Goal: Register for event/course

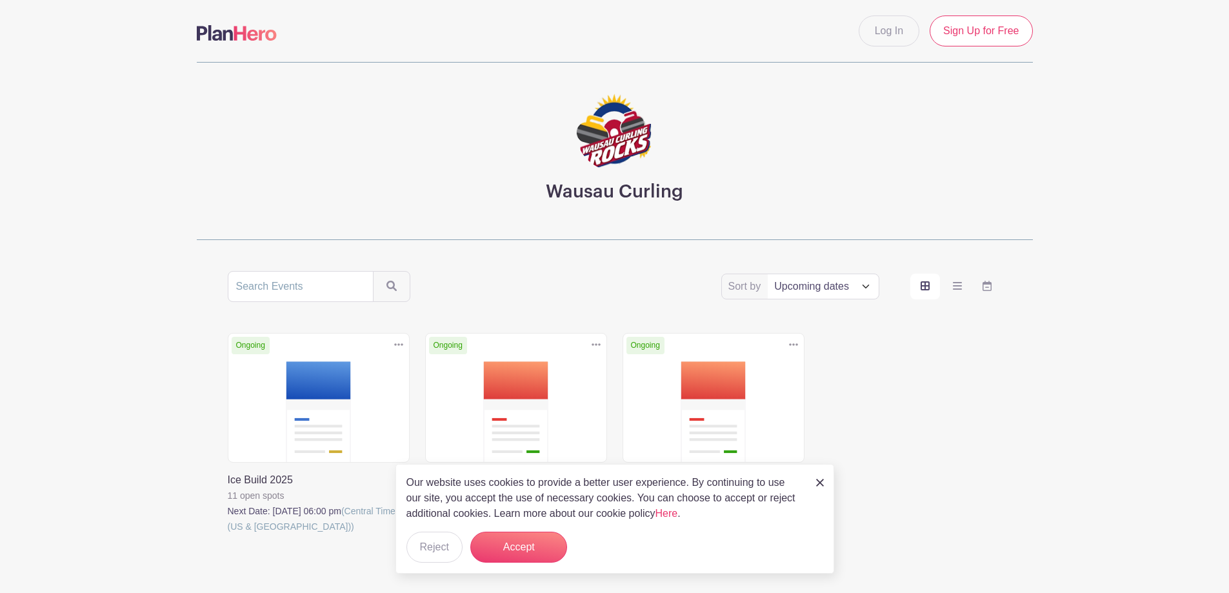
click at [425, 550] on link at bounding box center [425, 550] width 0 height 0
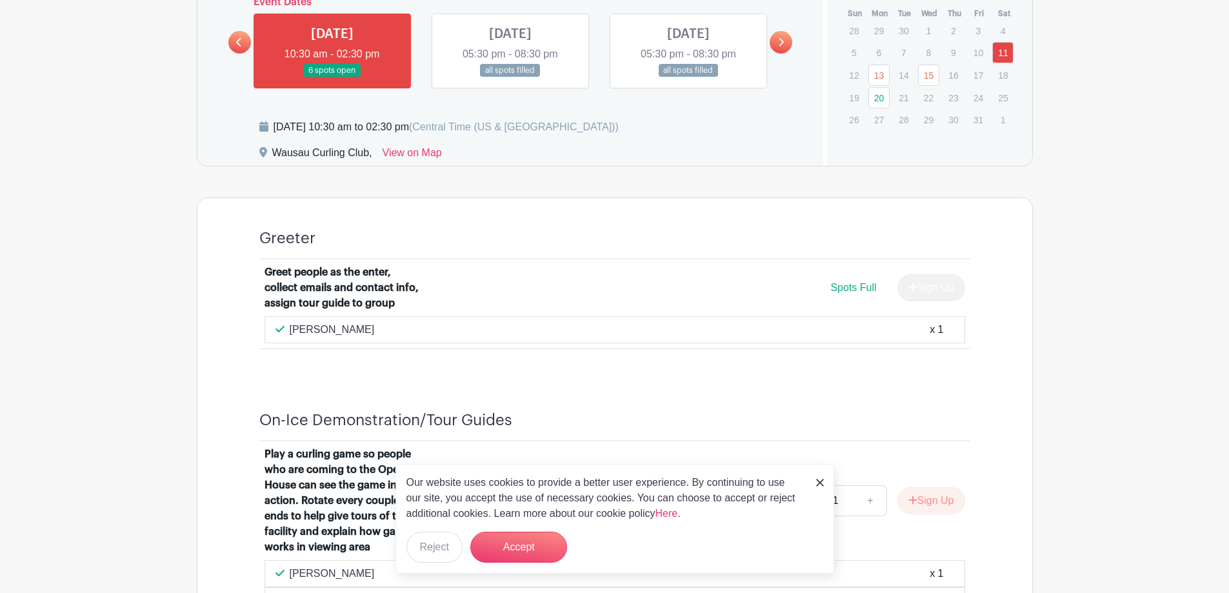
scroll to position [710, 0]
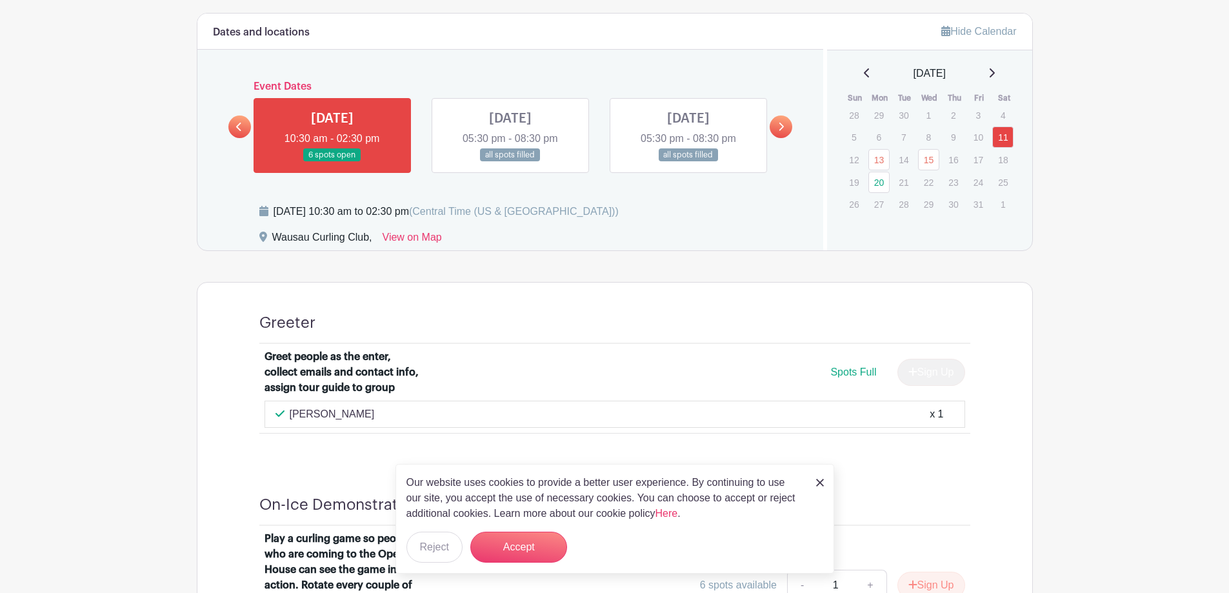
click at [235, 130] on link at bounding box center [239, 126] width 23 height 23
click at [239, 126] on icon at bounding box center [239, 127] width 6 height 10
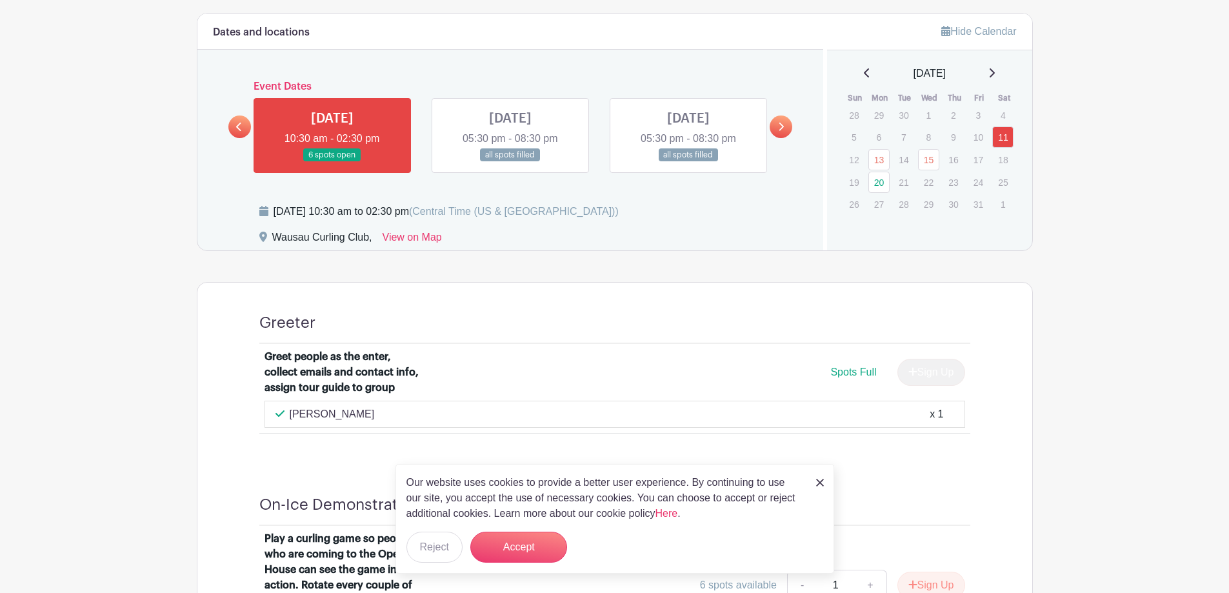
click at [239, 126] on icon at bounding box center [239, 127] width 6 height 10
drag, startPoint x: 433, startPoint y: 152, endPoint x: 522, endPoint y: 146, distance: 89.2
click at [510, 162] on link at bounding box center [510, 162] width 0 height 0
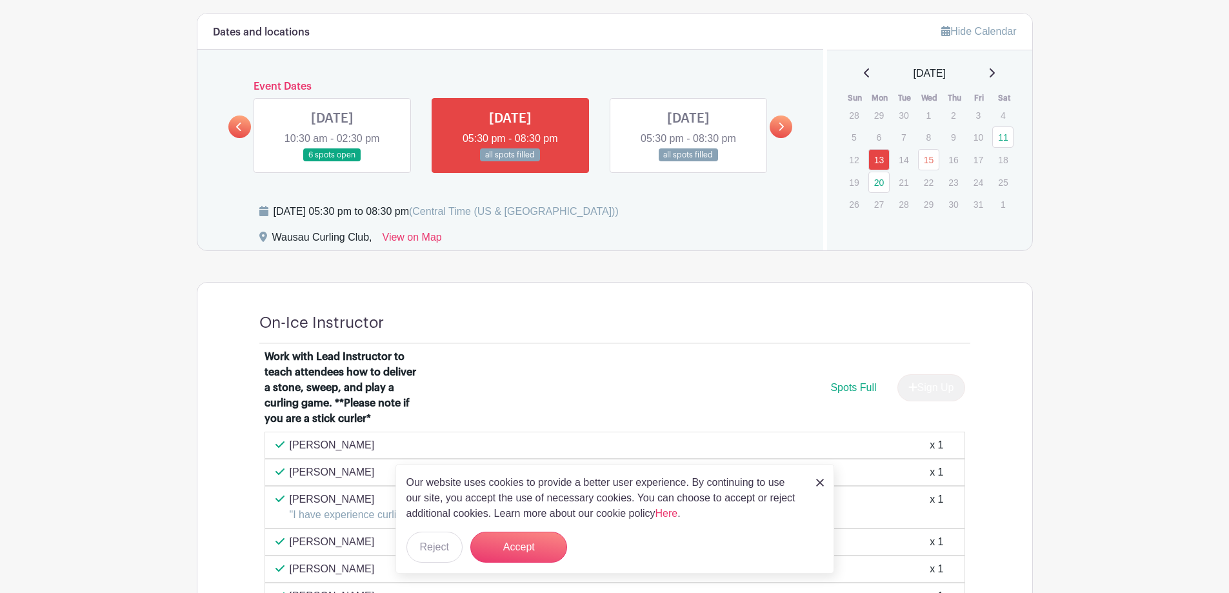
click at [510, 162] on link at bounding box center [510, 162] width 0 height 0
click at [244, 127] on link at bounding box center [239, 126] width 23 height 23
click at [242, 126] on icon at bounding box center [239, 127] width 6 height 10
click at [241, 126] on icon at bounding box center [239, 127] width 6 height 10
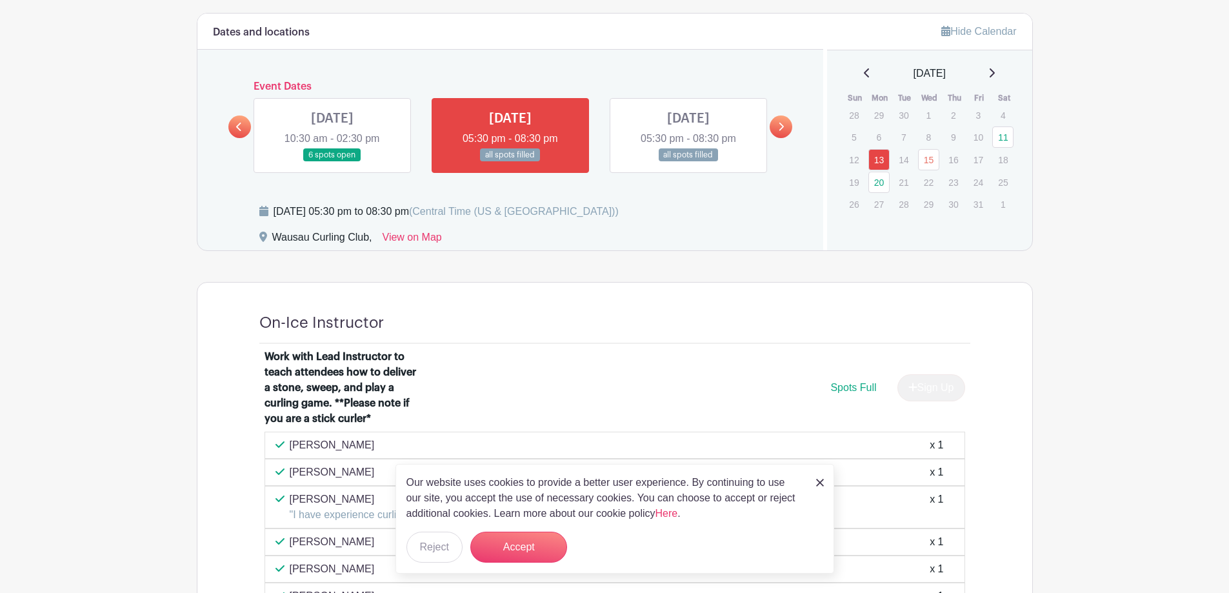
click at [236, 126] on icon at bounding box center [239, 127] width 6 height 10
click at [517, 546] on button "Accept" at bounding box center [518, 547] width 97 height 31
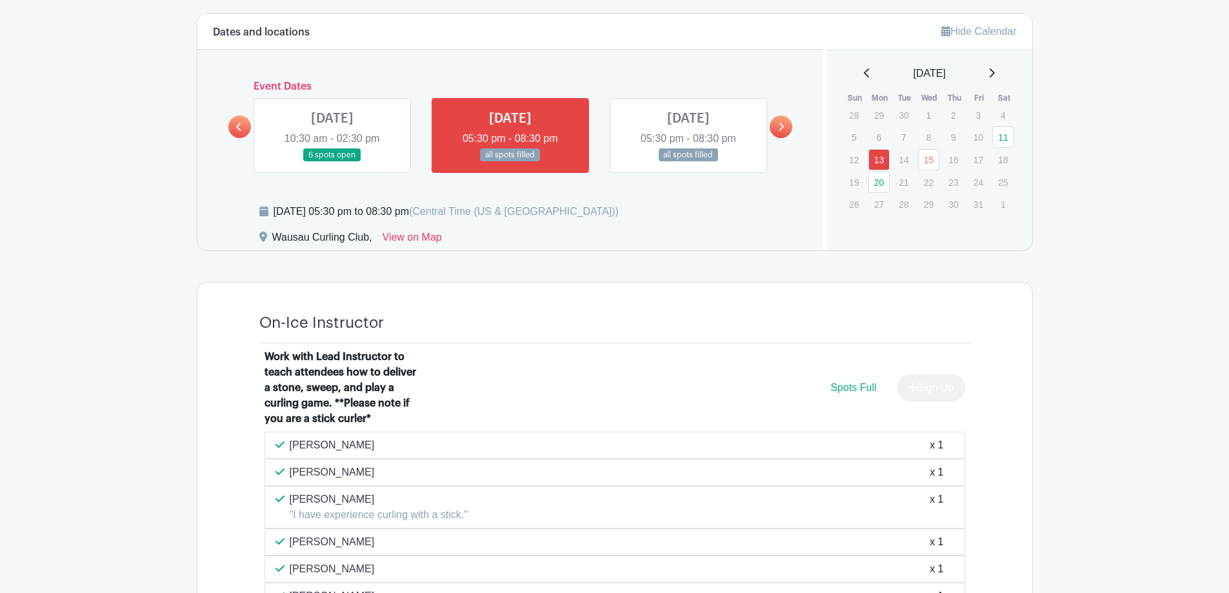
click at [240, 122] on icon at bounding box center [239, 127] width 6 height 10
click at [332, 162] on link at bounding box center [332, 162] width 0 height 0
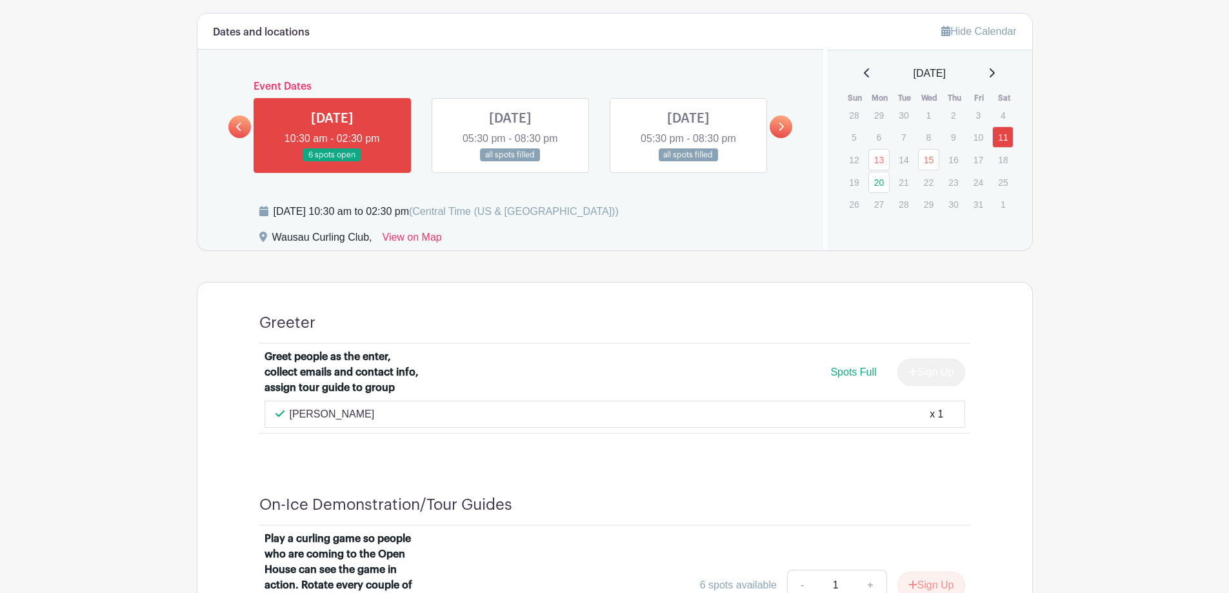
click at [332, 162] on link at bounding box center [332, 162] width 0 height 0
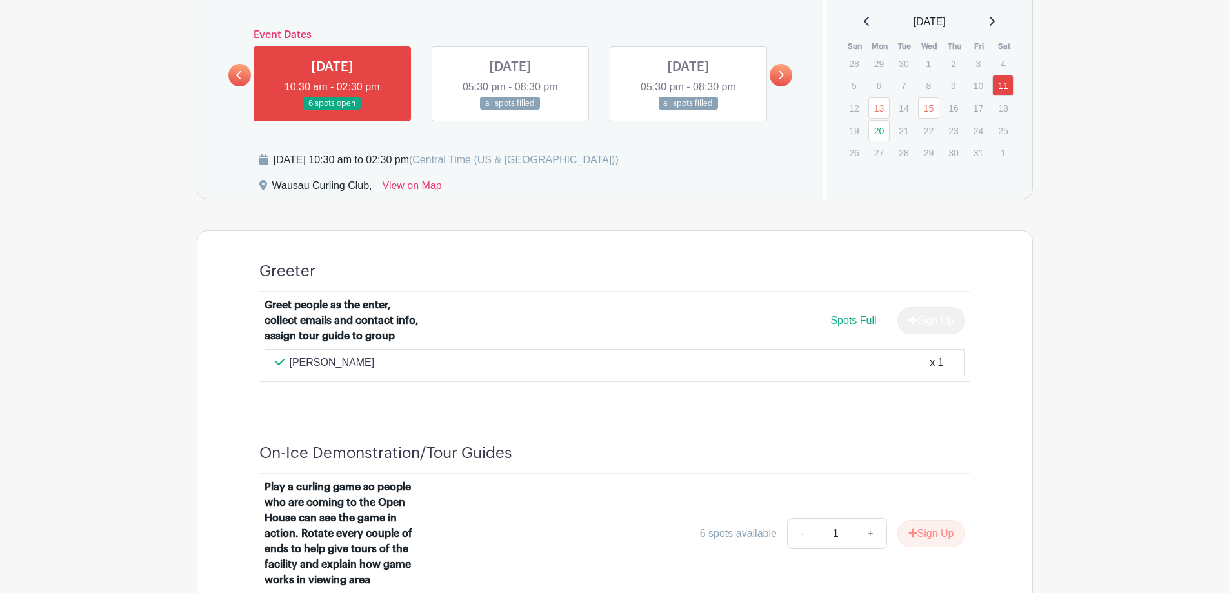
scroll to position [710, 0]
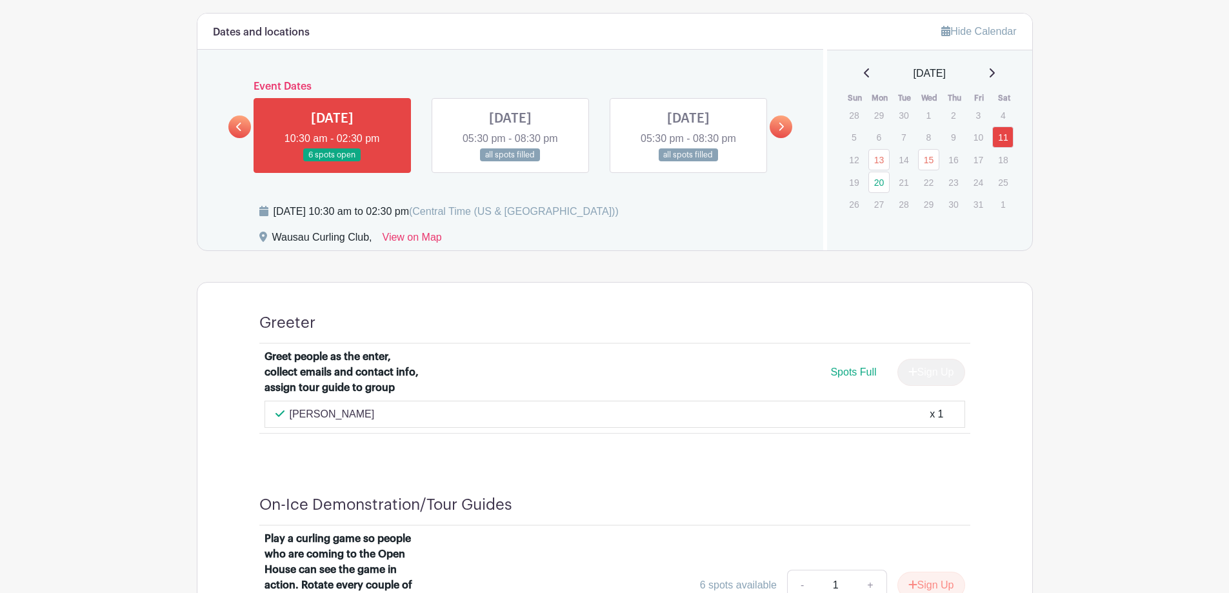
click at [332, 162] on link at bounding box center [332, 162] width 0 height 0
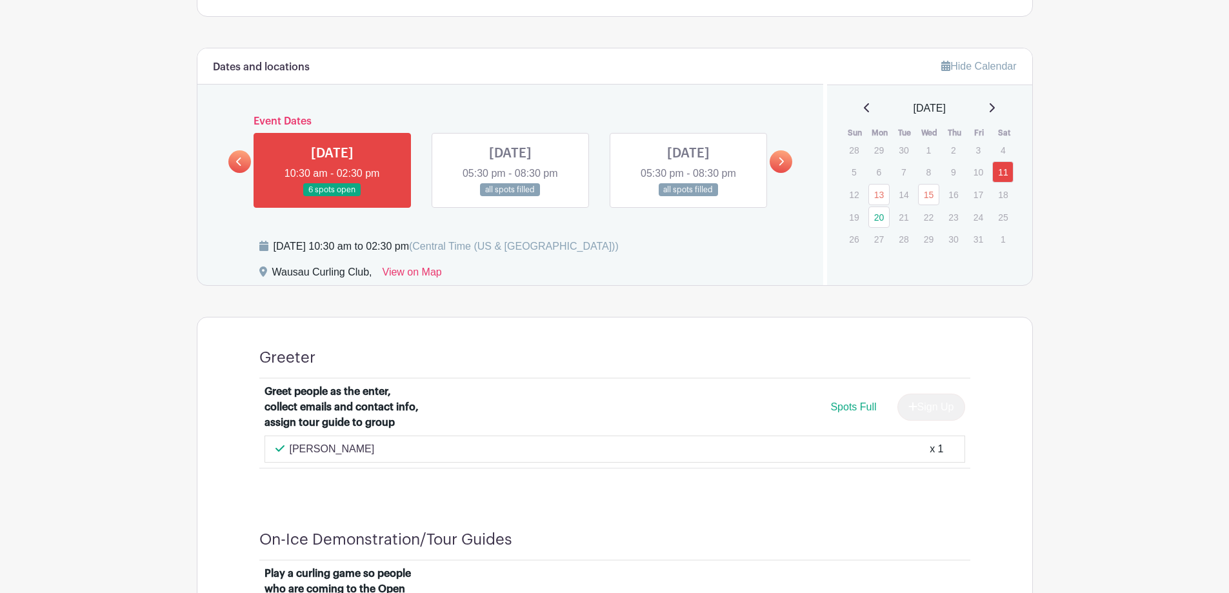
scroll to position [646, 0]
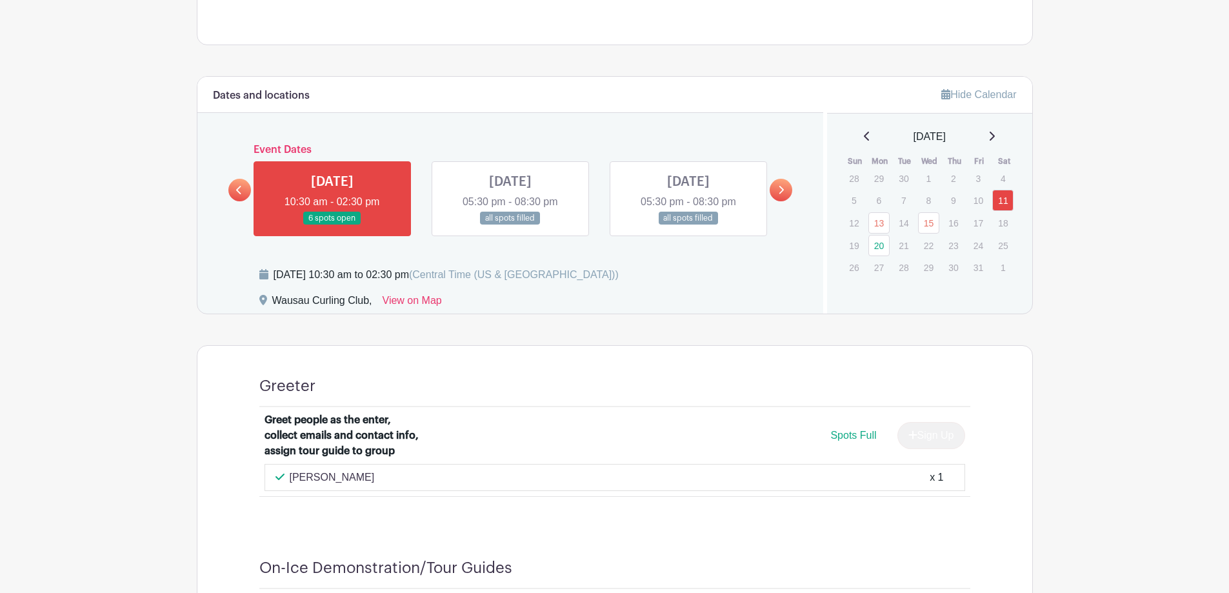
click at [776, 193] on link at bounding box center [781, 190] width 23 height 23
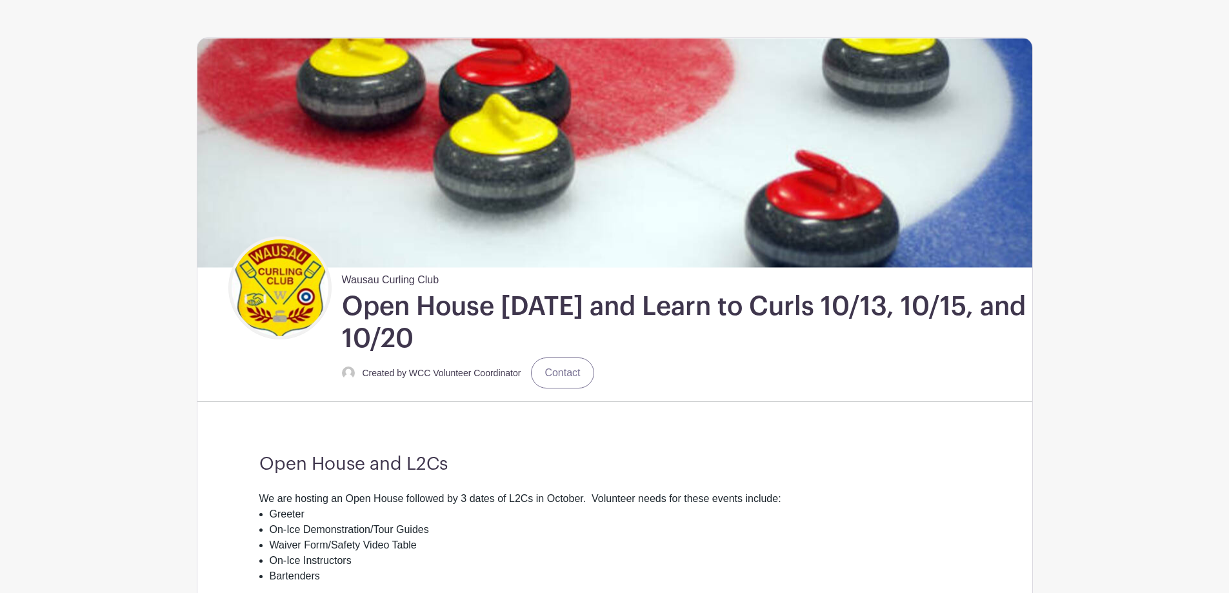
scroll to position [0, 0]
